Goal: Participate in discussion: Engage in conversation with other users on a specific topic

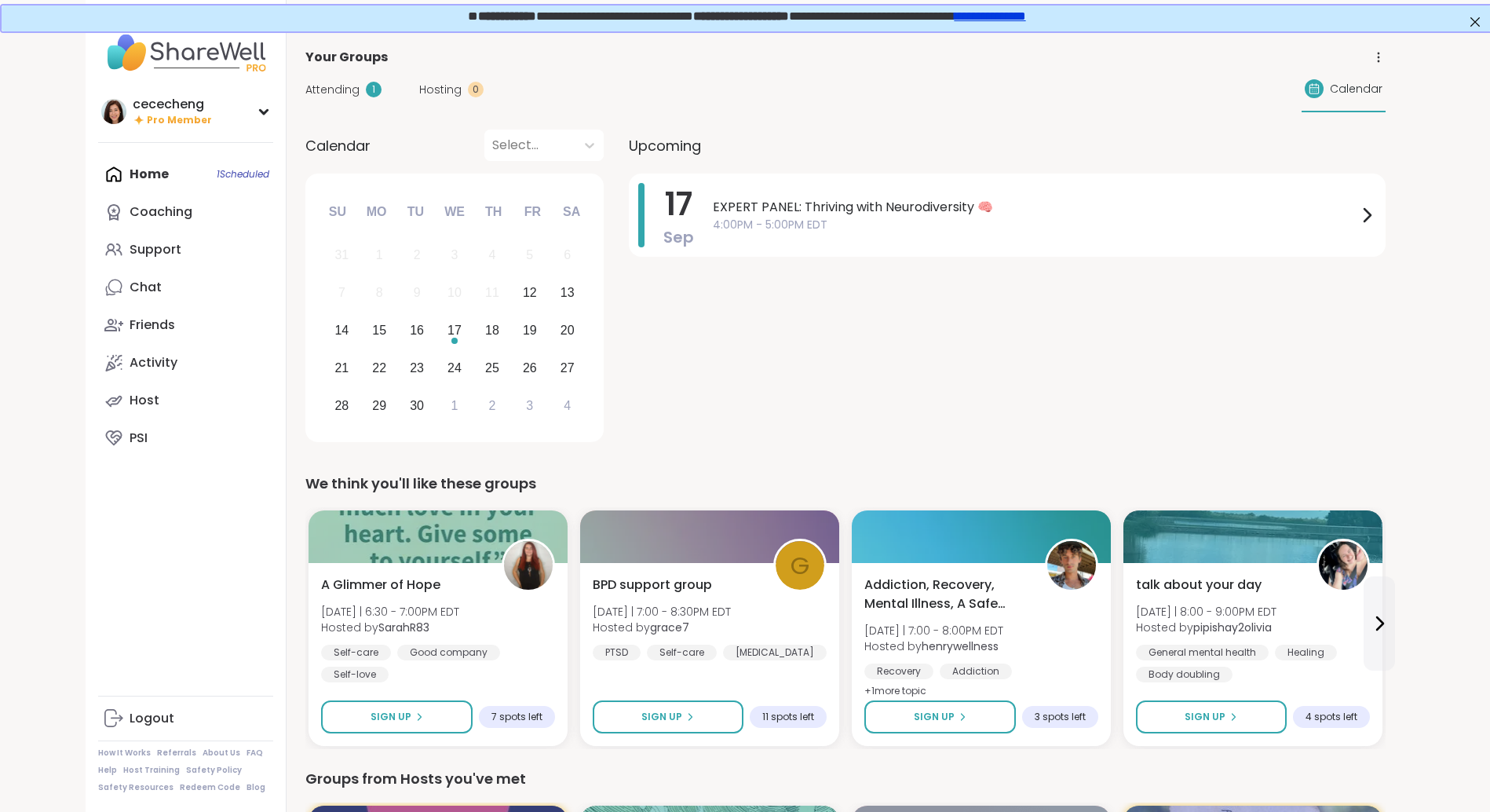
click at [220, 212] on link "Coaching" at bounding box center [186, 212] width 175 height 37
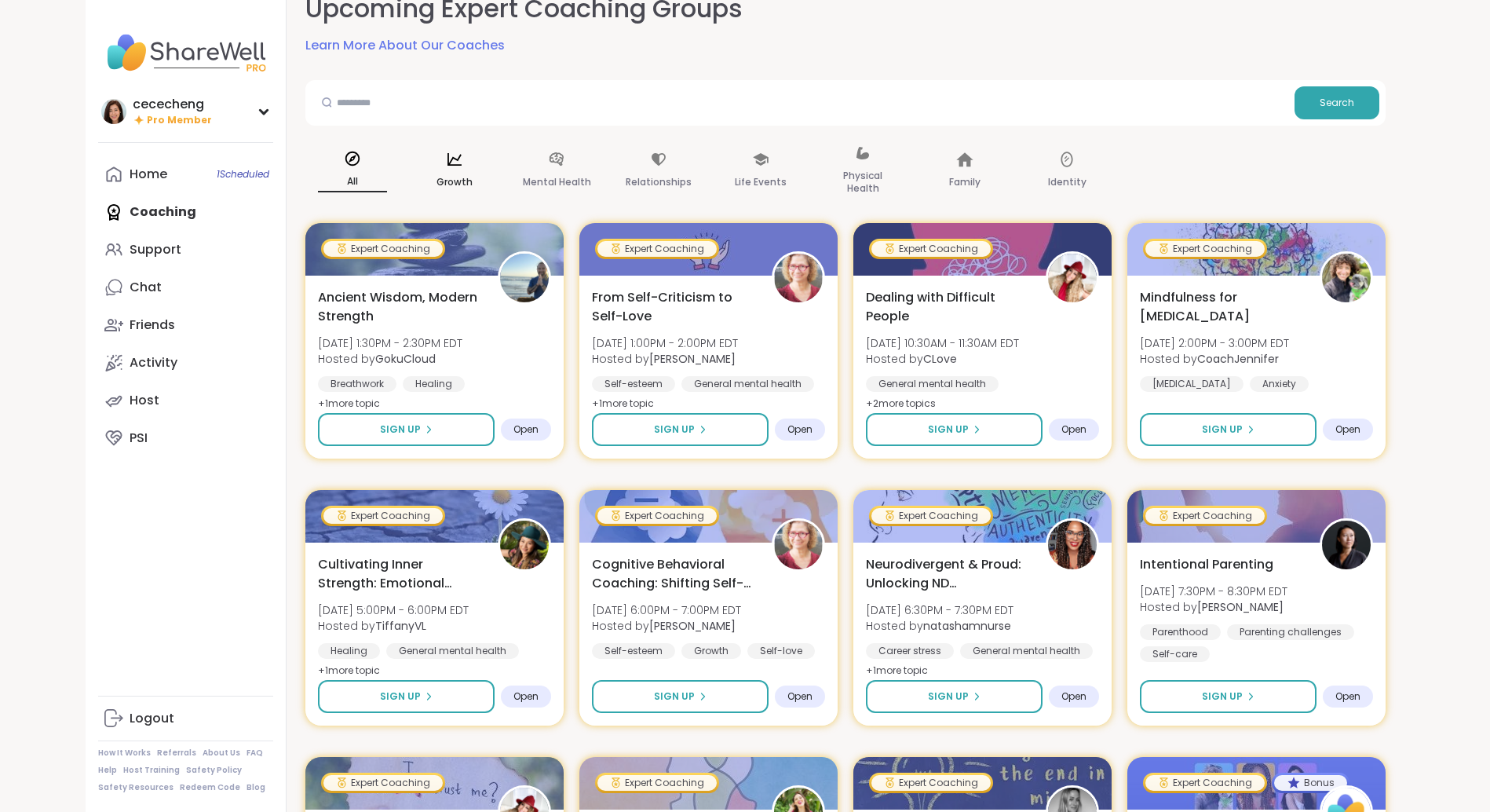
scroll to position [112, 0]
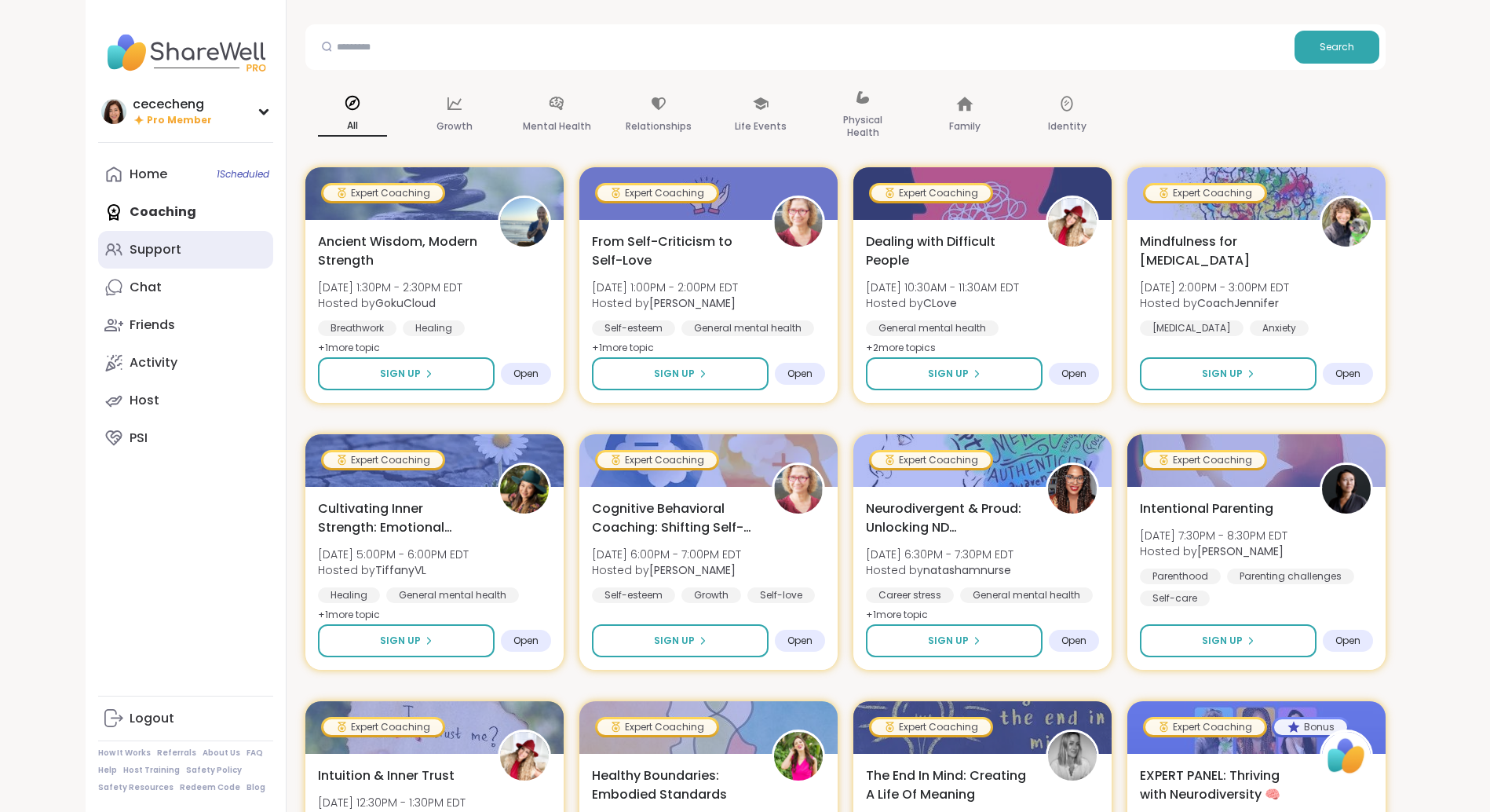
click at [184, 263] on link "Support" at bounding box center [186, 249] width 175 height 37
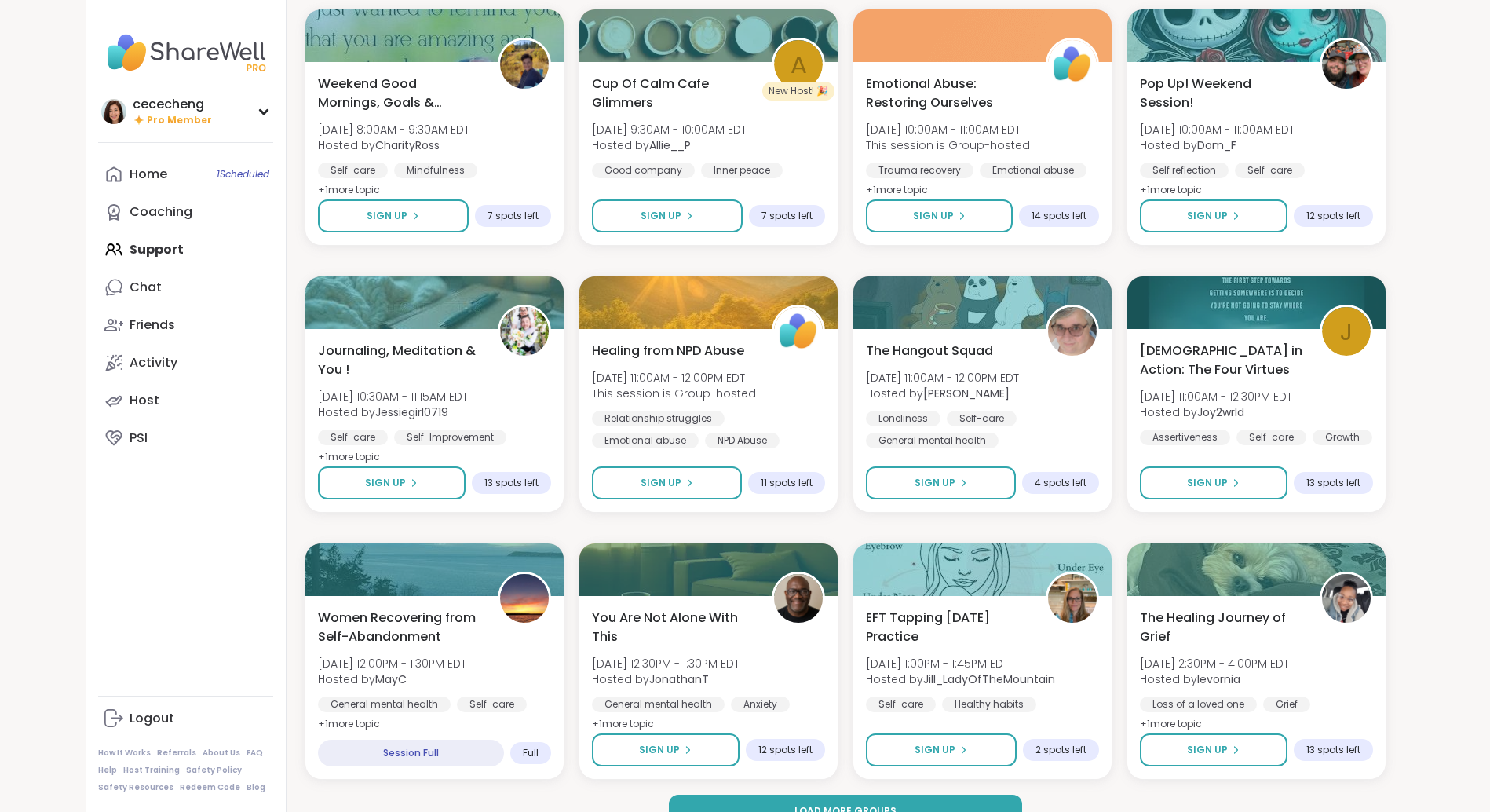
scroll to position [1874, 0]
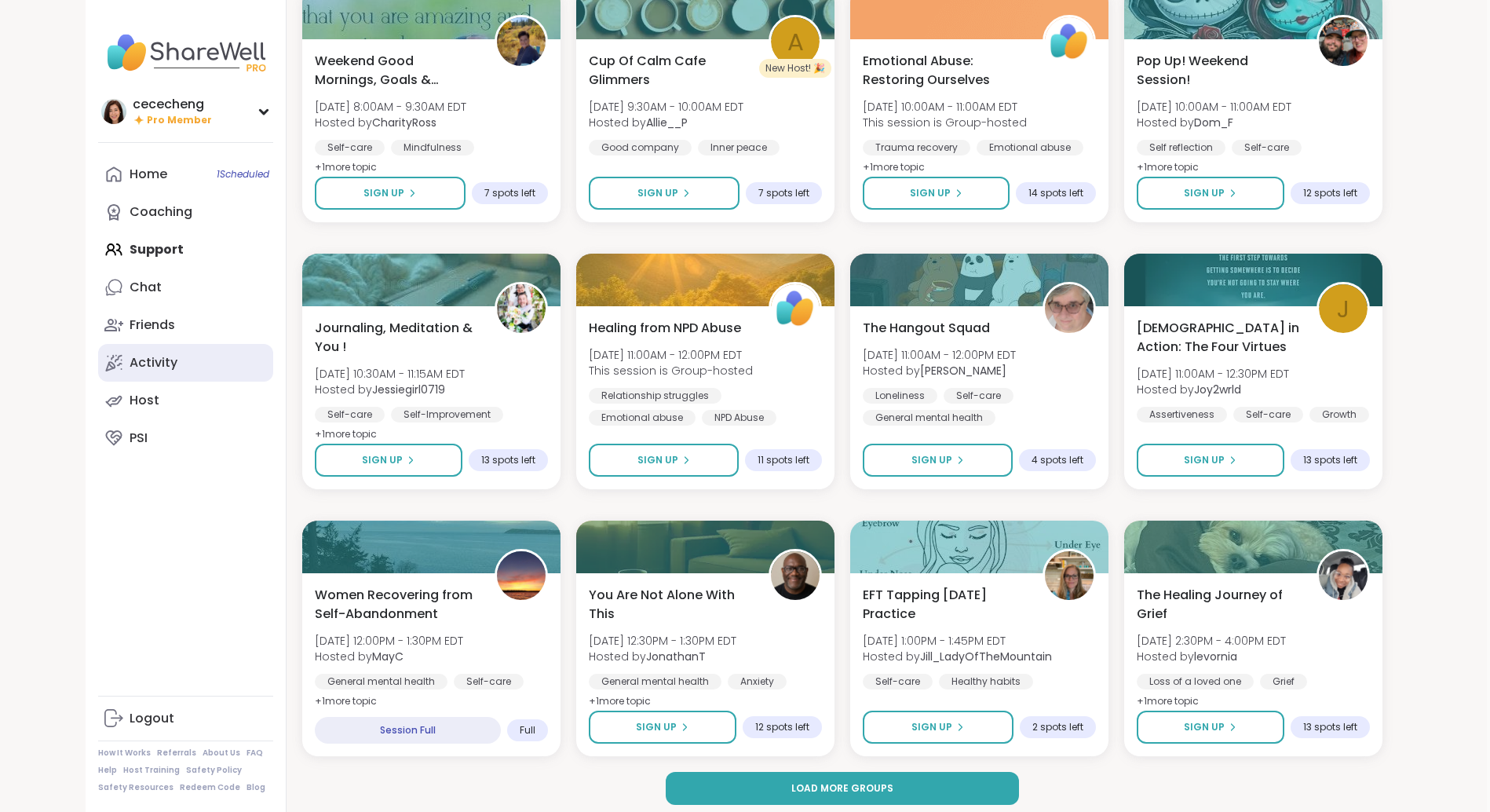
click at [163, 373] on link "Activity" at bounding box center [186, 362] width 175 height 37
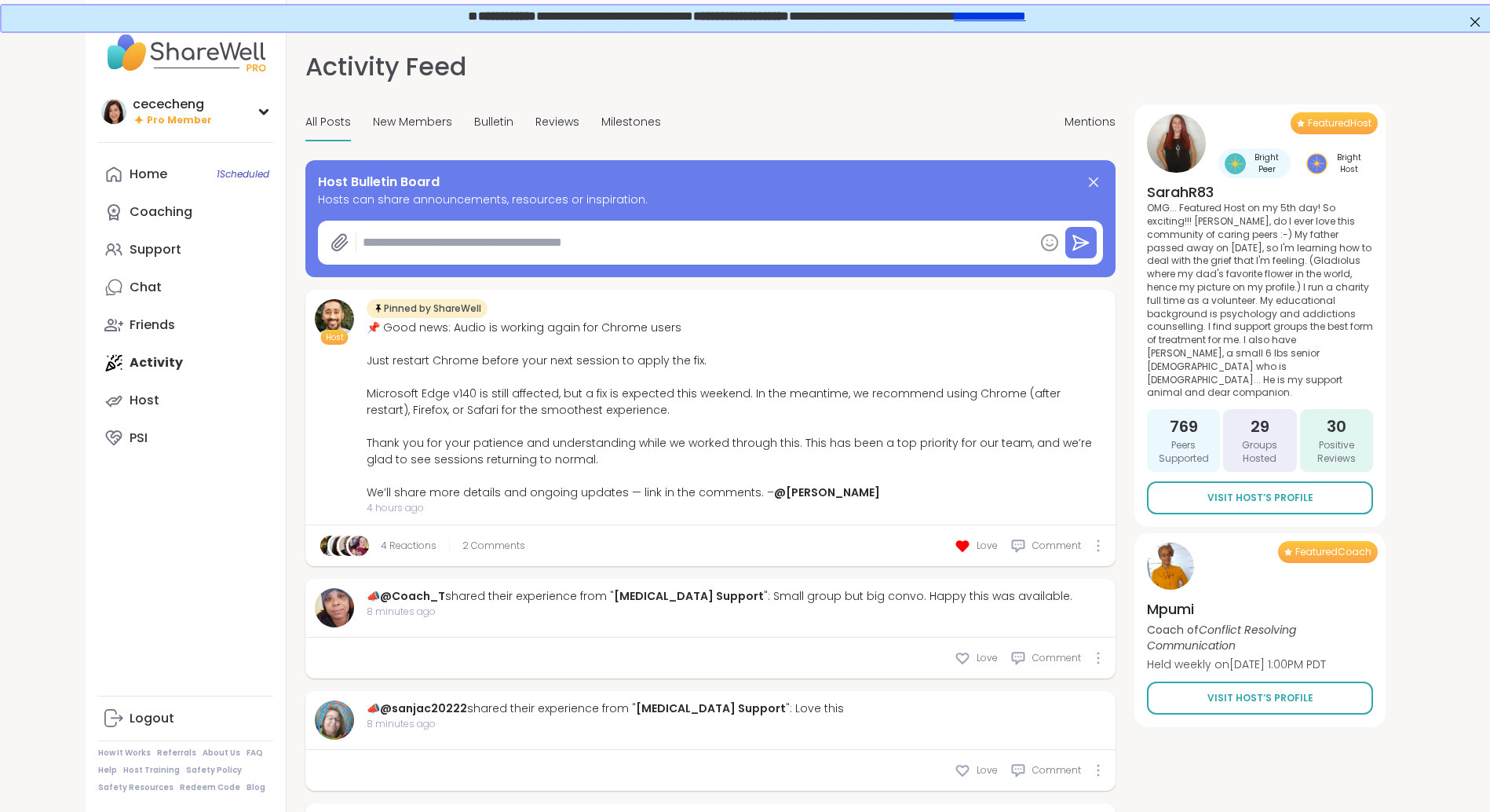
drag, startPoint x: 503, startPoint y: 544, endPoint x: 530, endPoint y: 538, distance: 27.7
click at [503, 544] on span "2 Comments" at bounding box center [494, 545] width 63 height 14
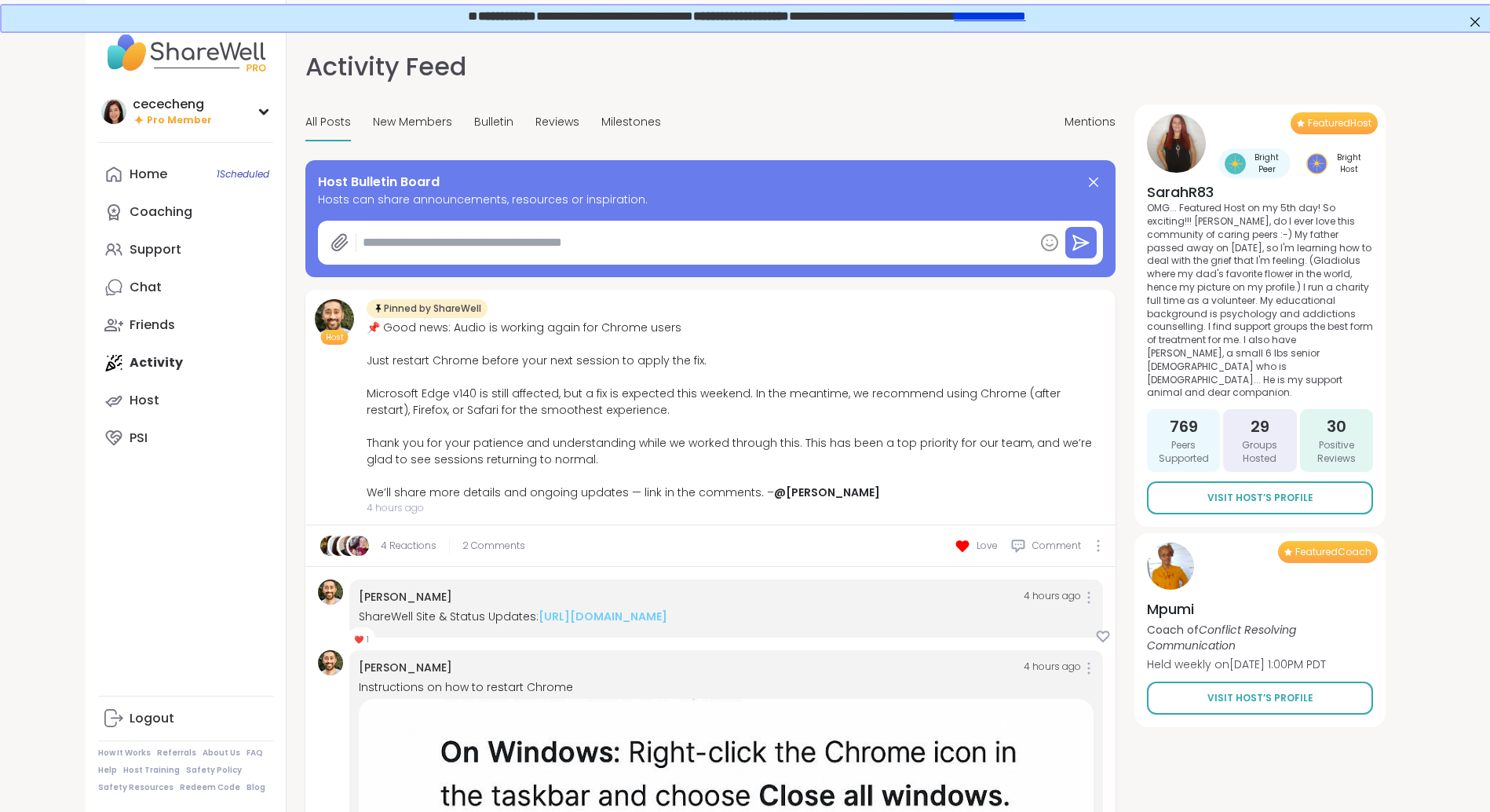
scroll to position [251, 0]
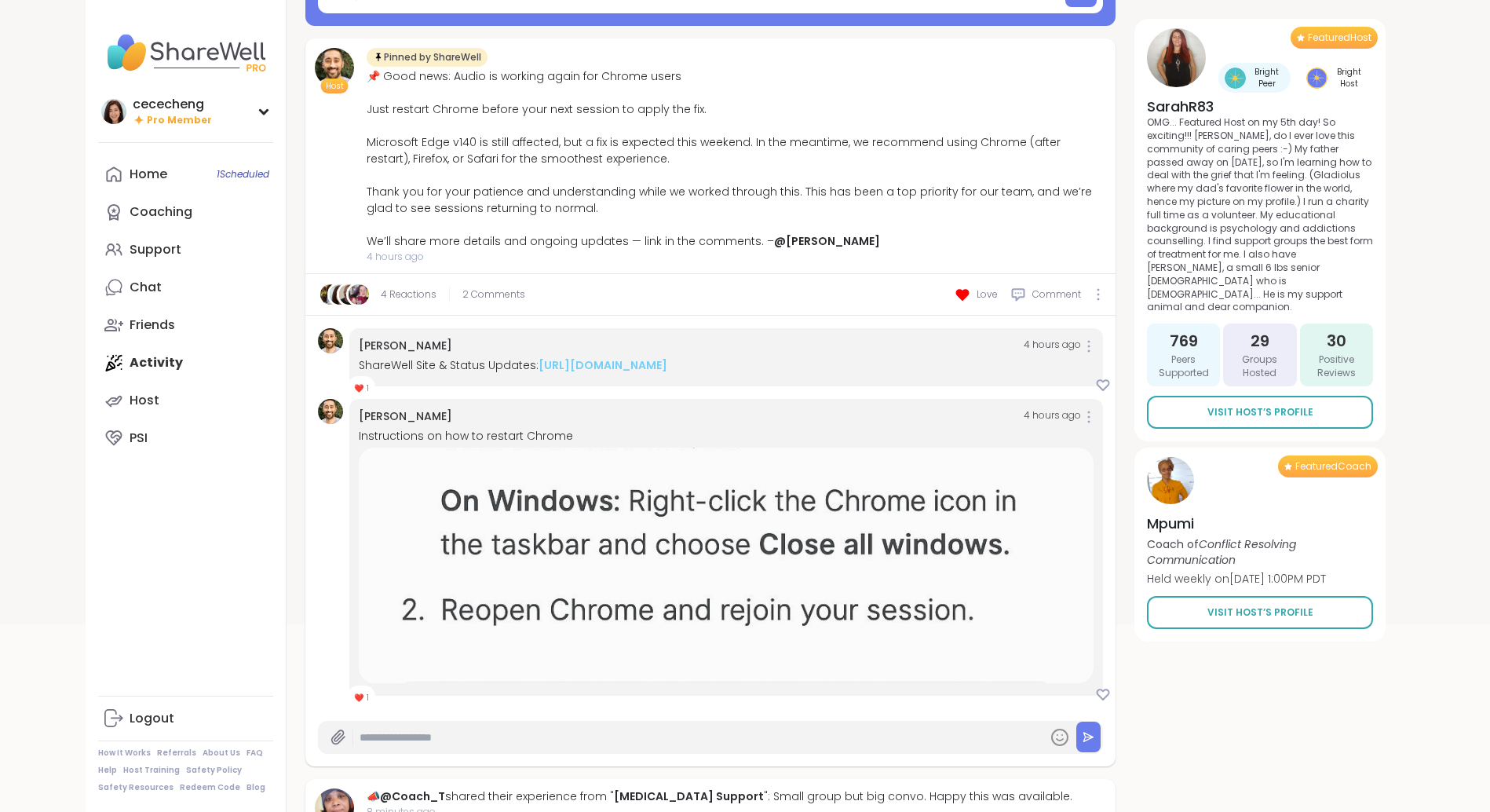
click at [742, 589] on img at bounding box center [726, 566] width 735 height 236
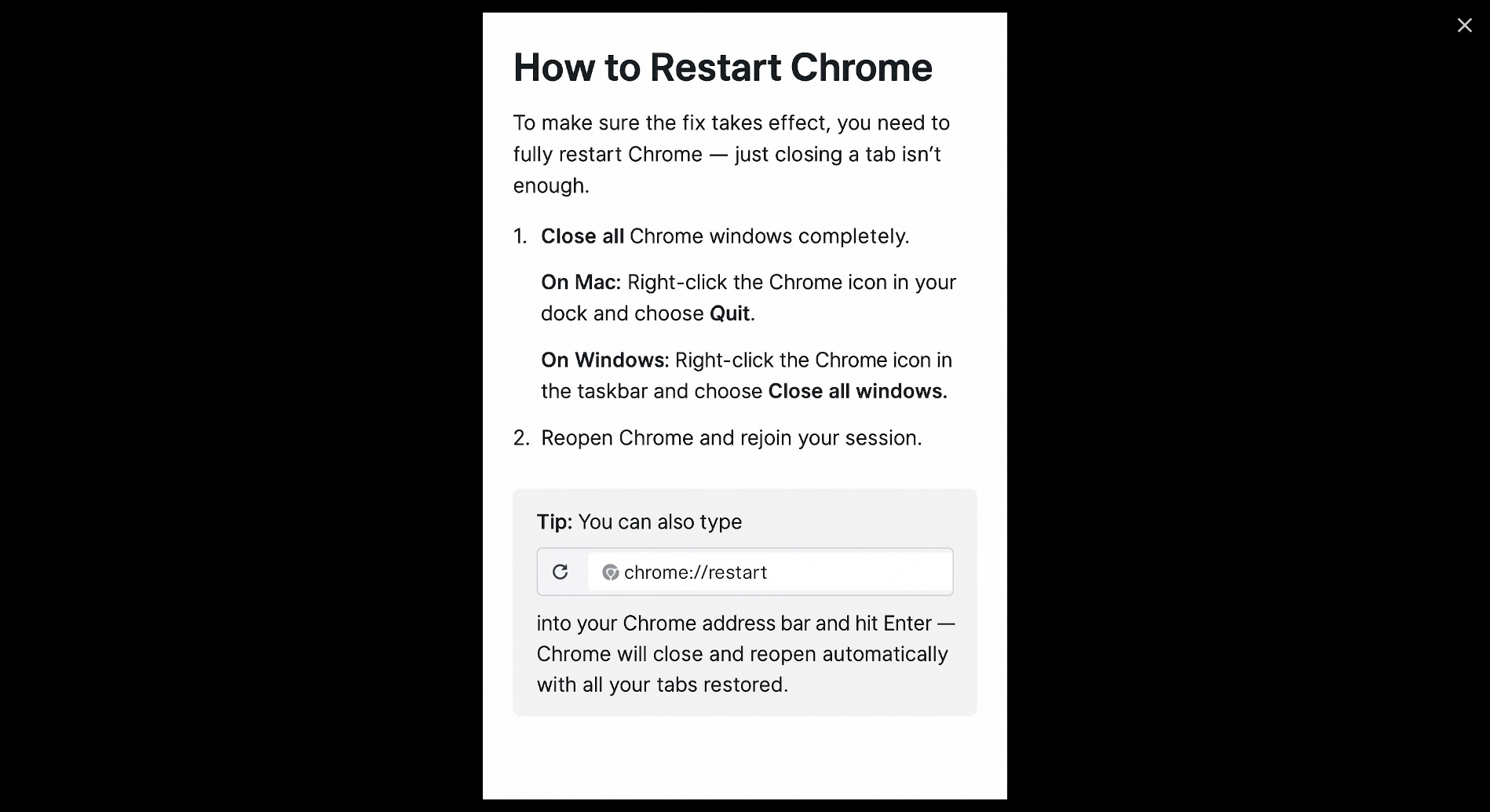
click at [345, 552] on div at bounding box center [745, 406] width 1490 height 812
click at [1463, 33] on icon "Close" at bounding box center [1465, 26] width 26 height 26
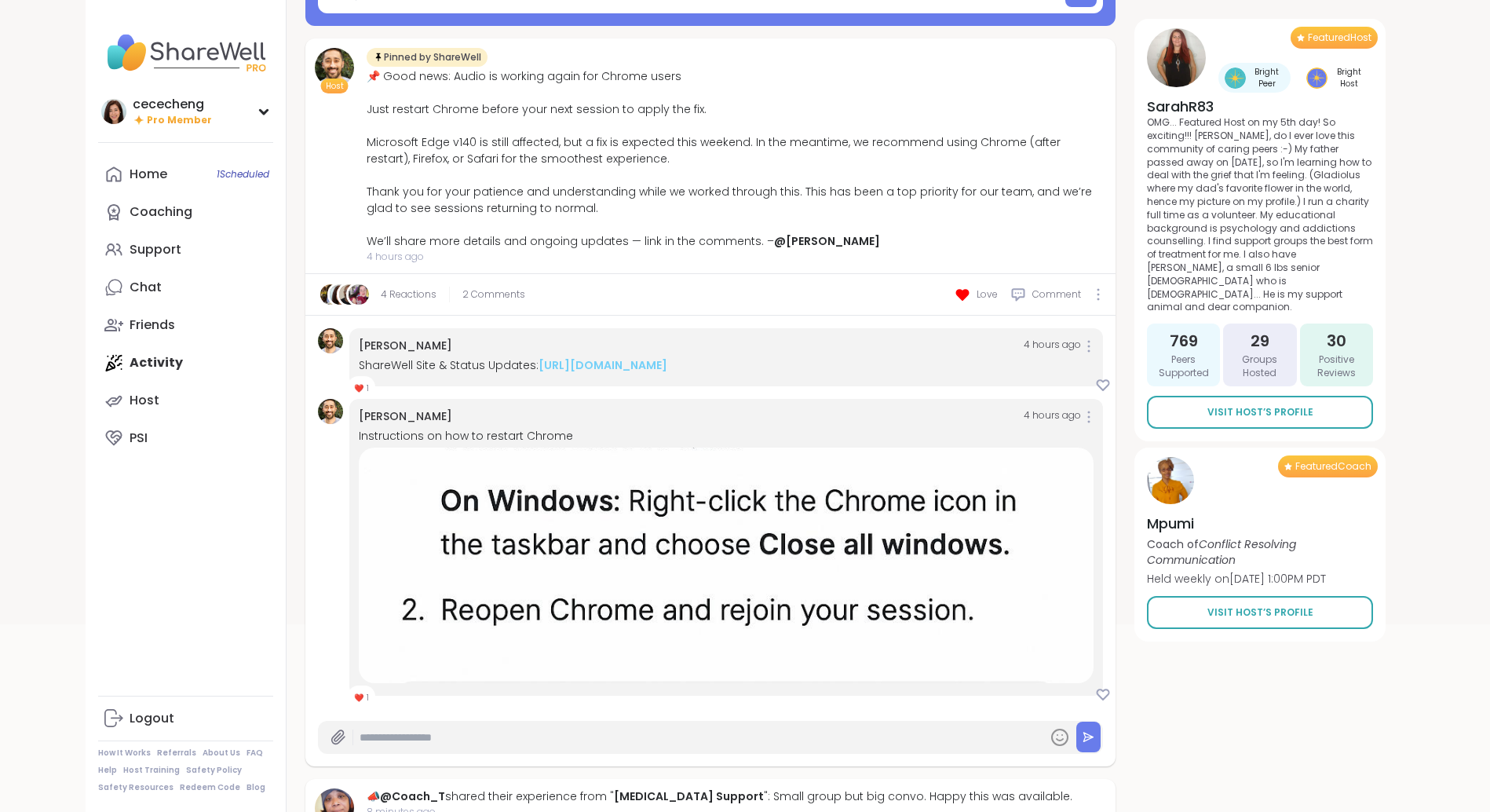
scroll to position [0, 0]
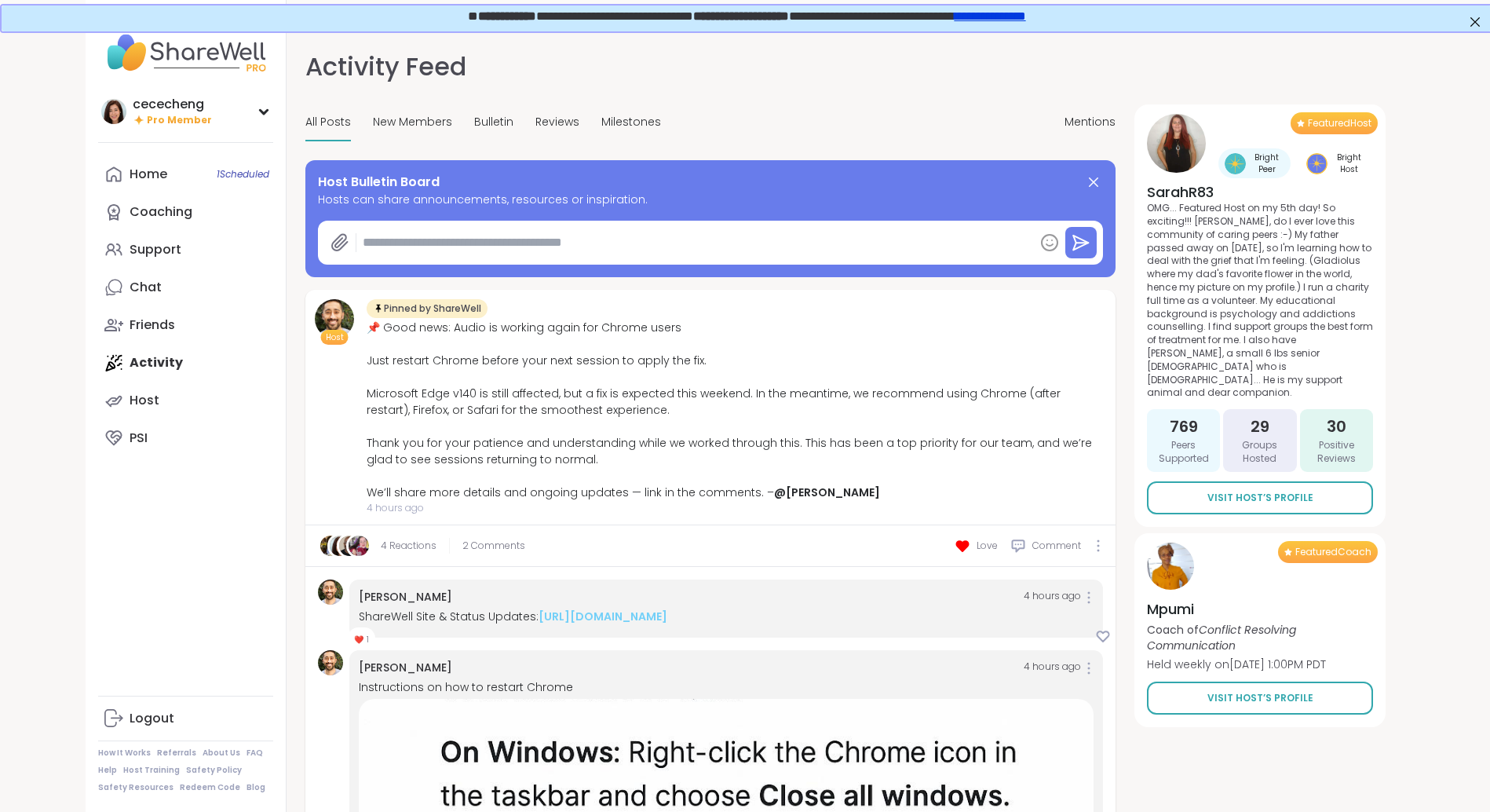
type textarea "*"
